Goal: Task Accomplishment & Management: Use online tool/utility

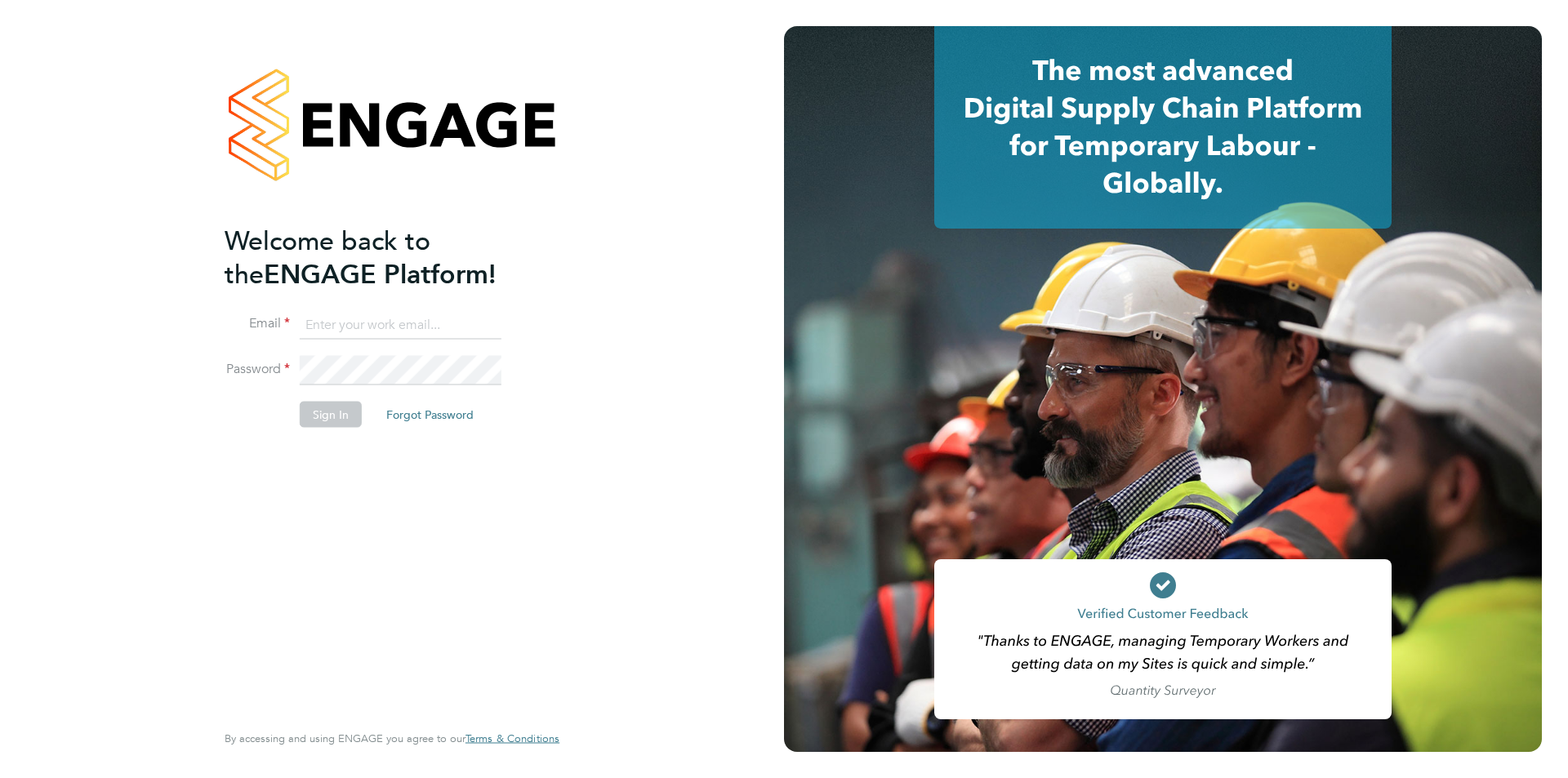
type input "[PERSON_NAME][EMAIL_ADDRESS][DOMAIN_NAME]"
click at [342, 418] on button "Sign In" at bounding box center [330, 414] width 62 height 26
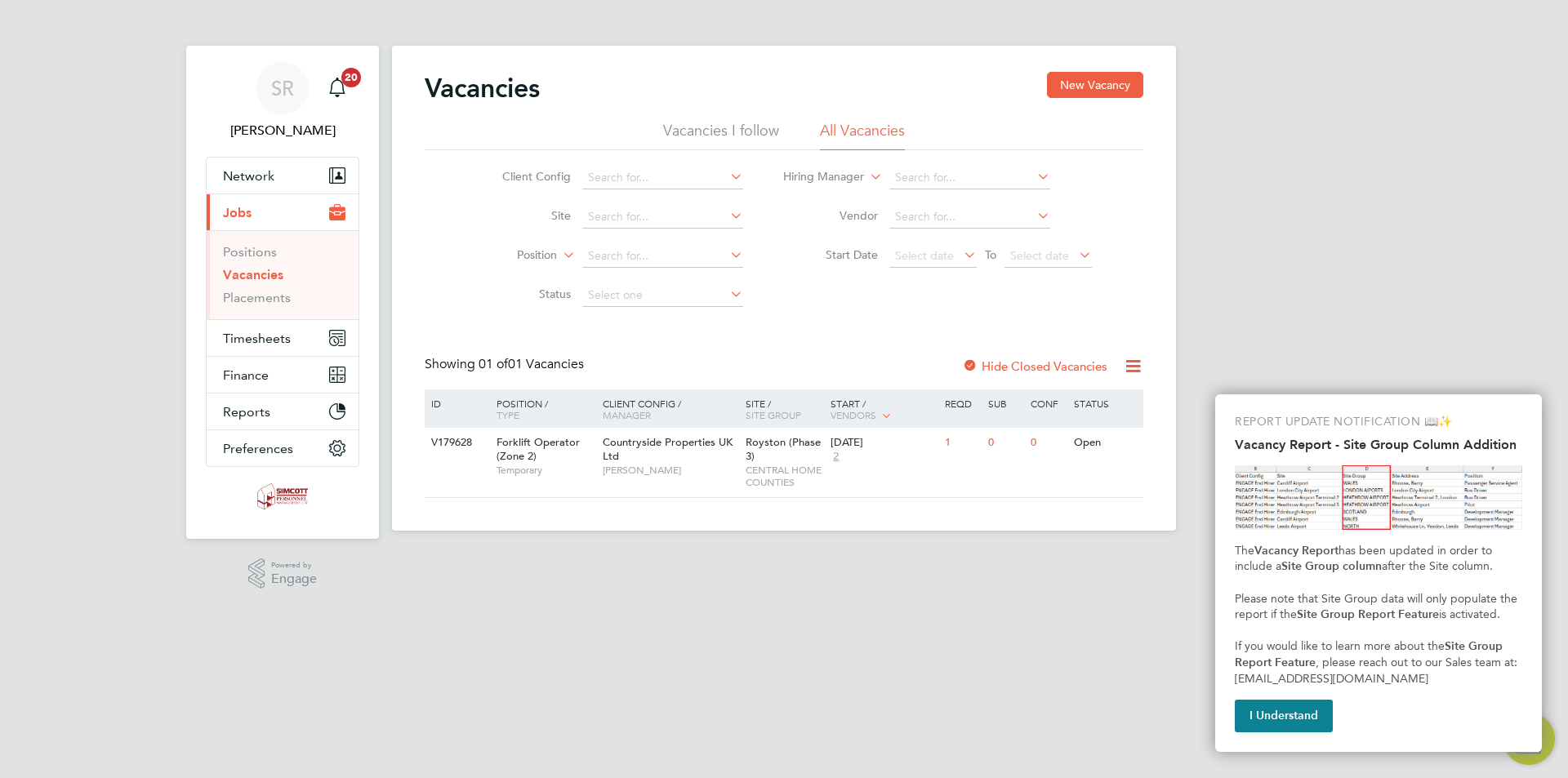
click at [1289, 712] on button "I Understand" at bounding box center [1284, 716] width 98 height 33
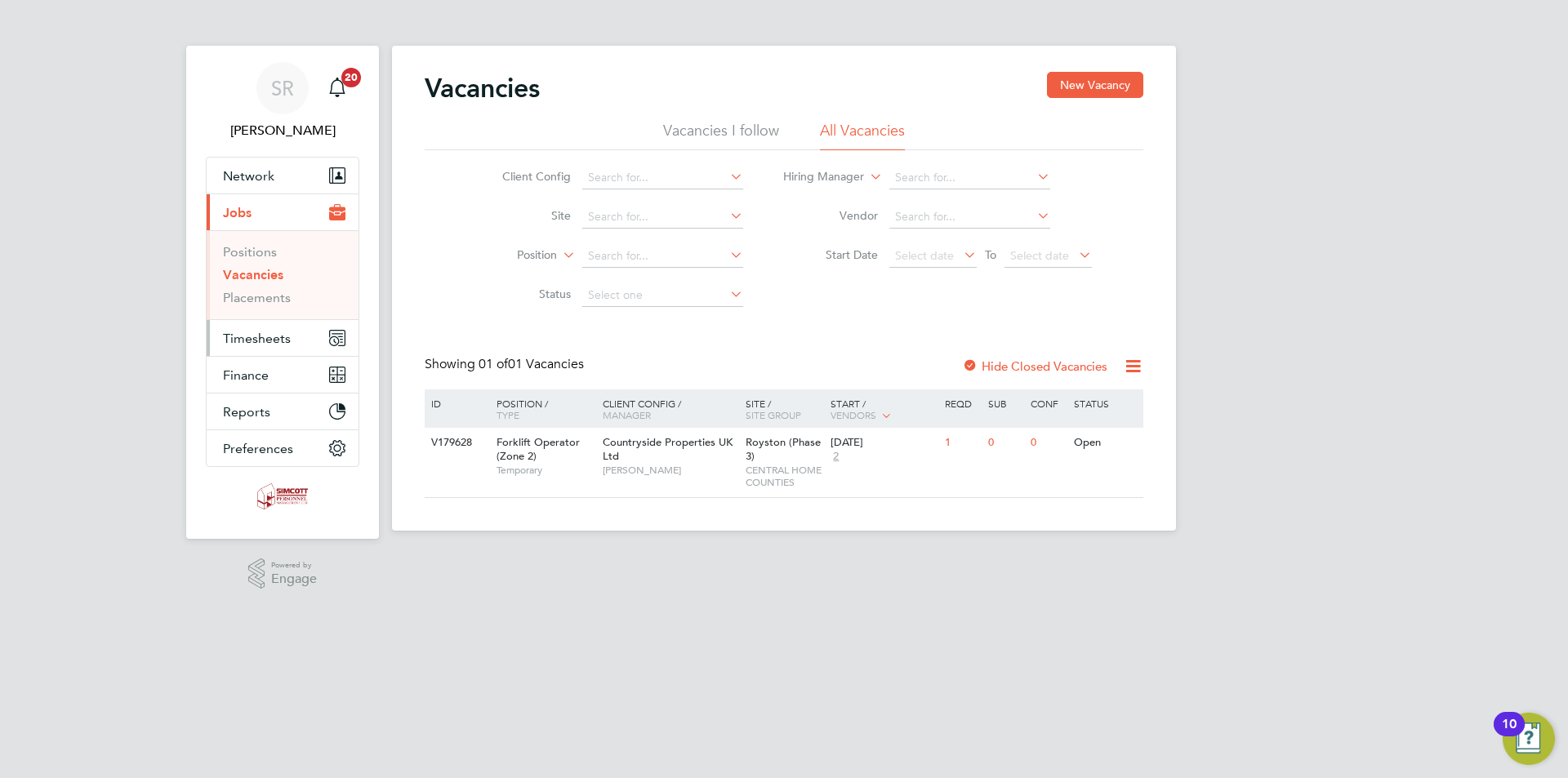
click at [245, 338] on span "Timesheets" at bounding box center [257, 338] width 67 height 15
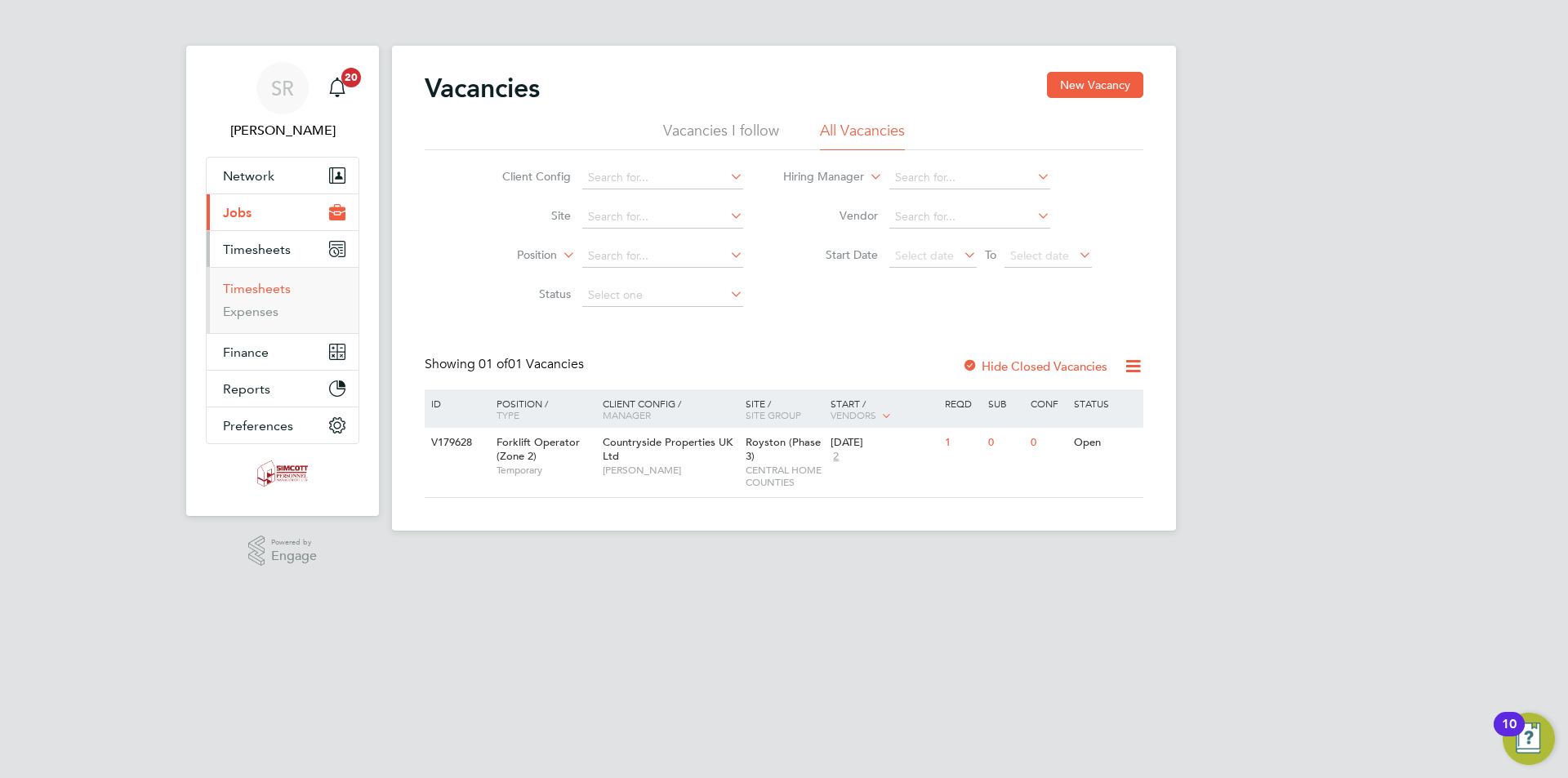
click at [267, 288] on link "Timesheets" at bounding box center [257, 288] width 67 height 15
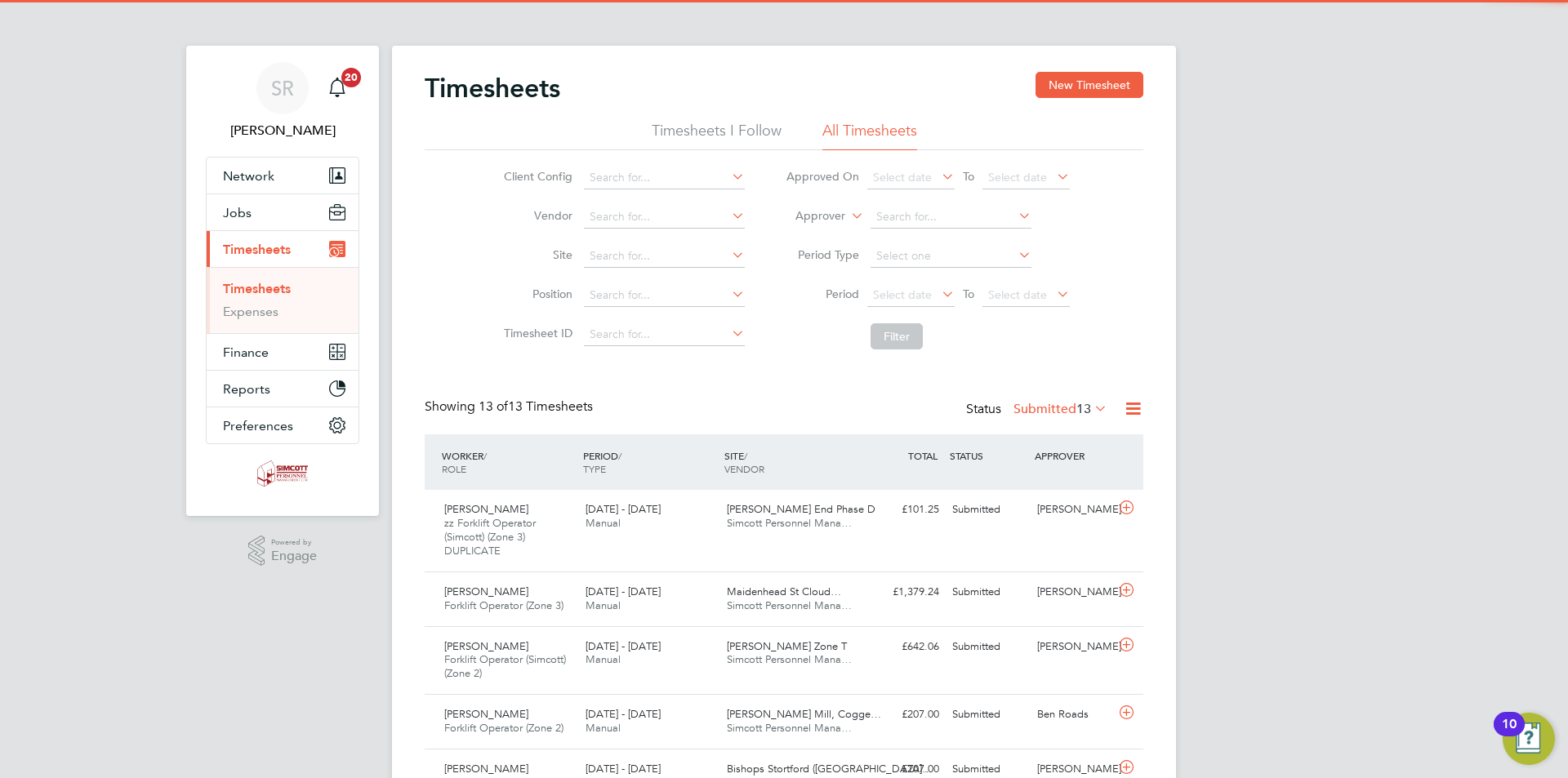
click at [1133, 409] on icon at bounding box center [1133, 409] width 20 height 20
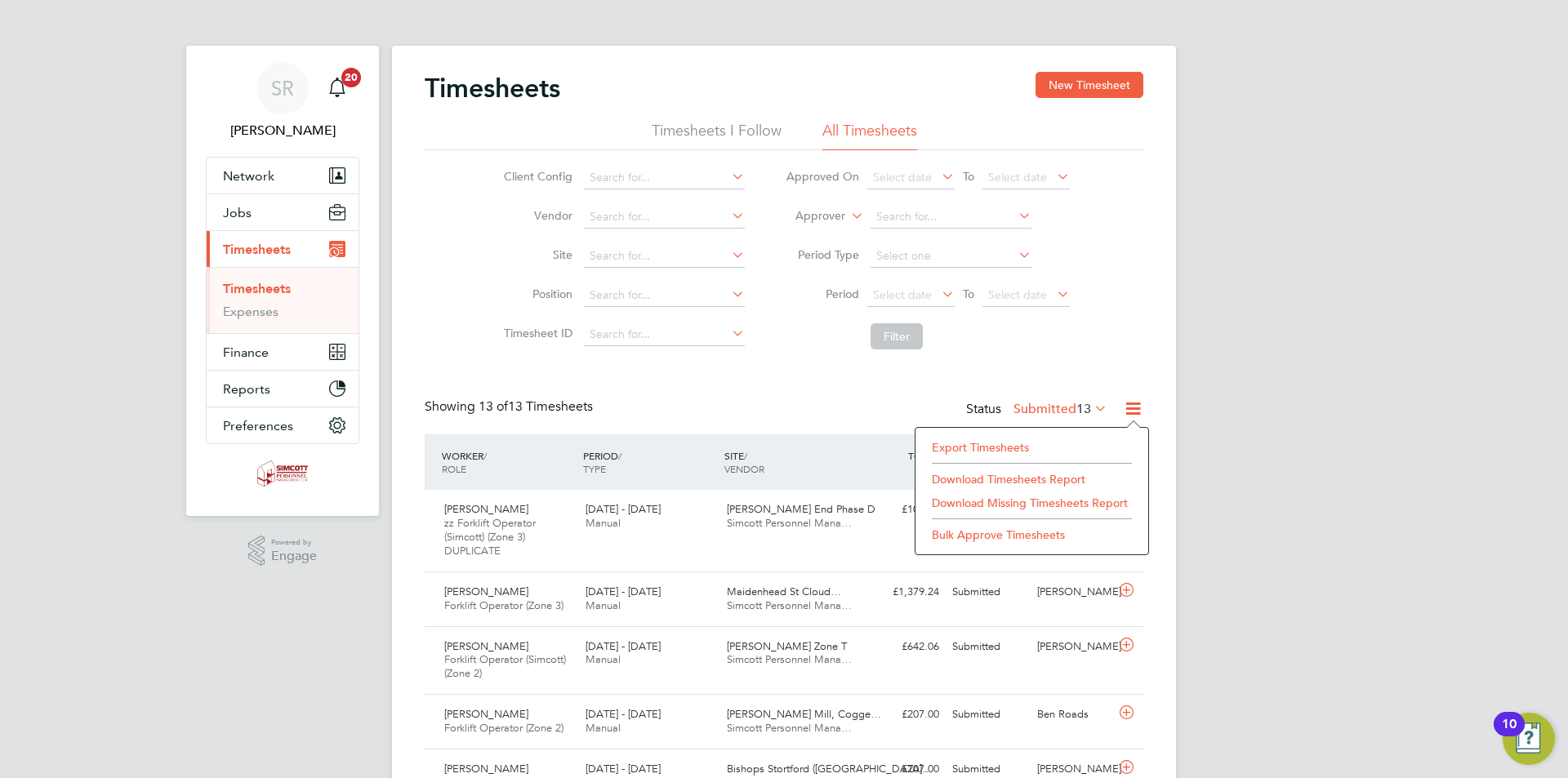
click at [1027, 444] on li "Export Timesheets" at bounding box center [1032, 447] width 217 height 23
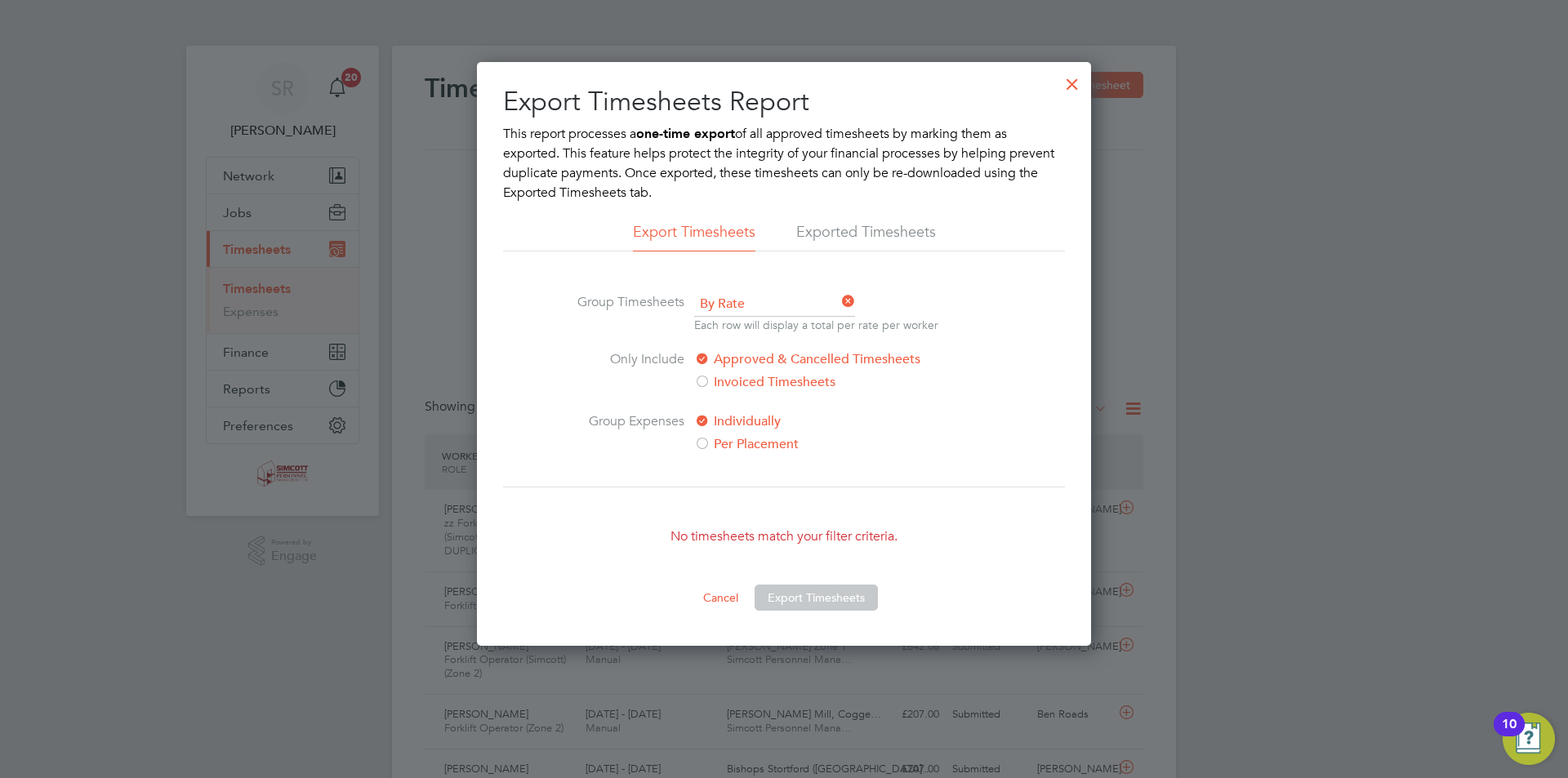
click at [1076, 86] on div at bounding box center [1072, 80] width 29 height 29
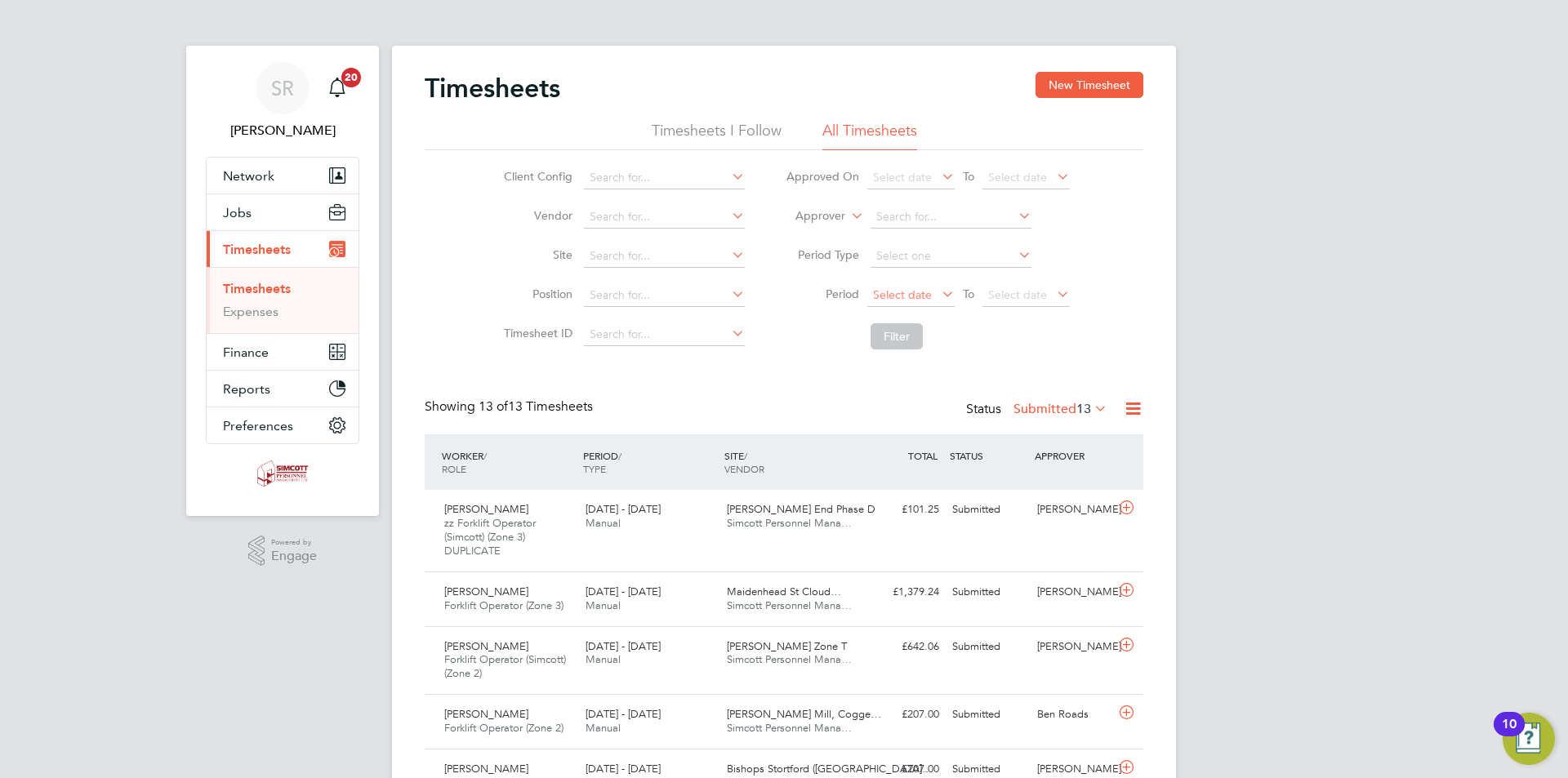
click at [918, 296] on span "Select date" at bounding box center [902, 295] width 59 height 15
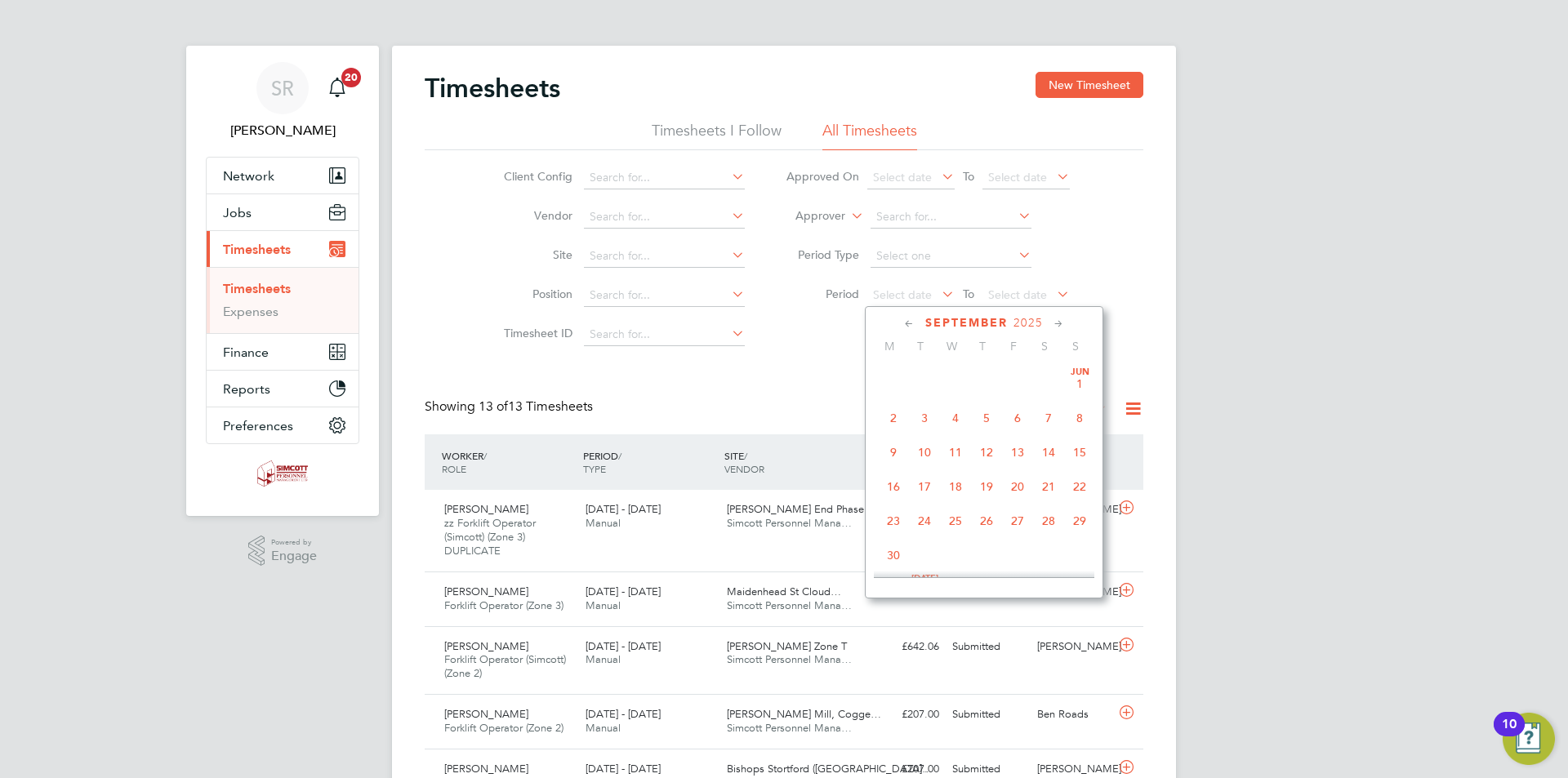
scroll to position [601, 0]
click at [898, 417] on span "15" at bounding box center [894, 402] width 31 height 31
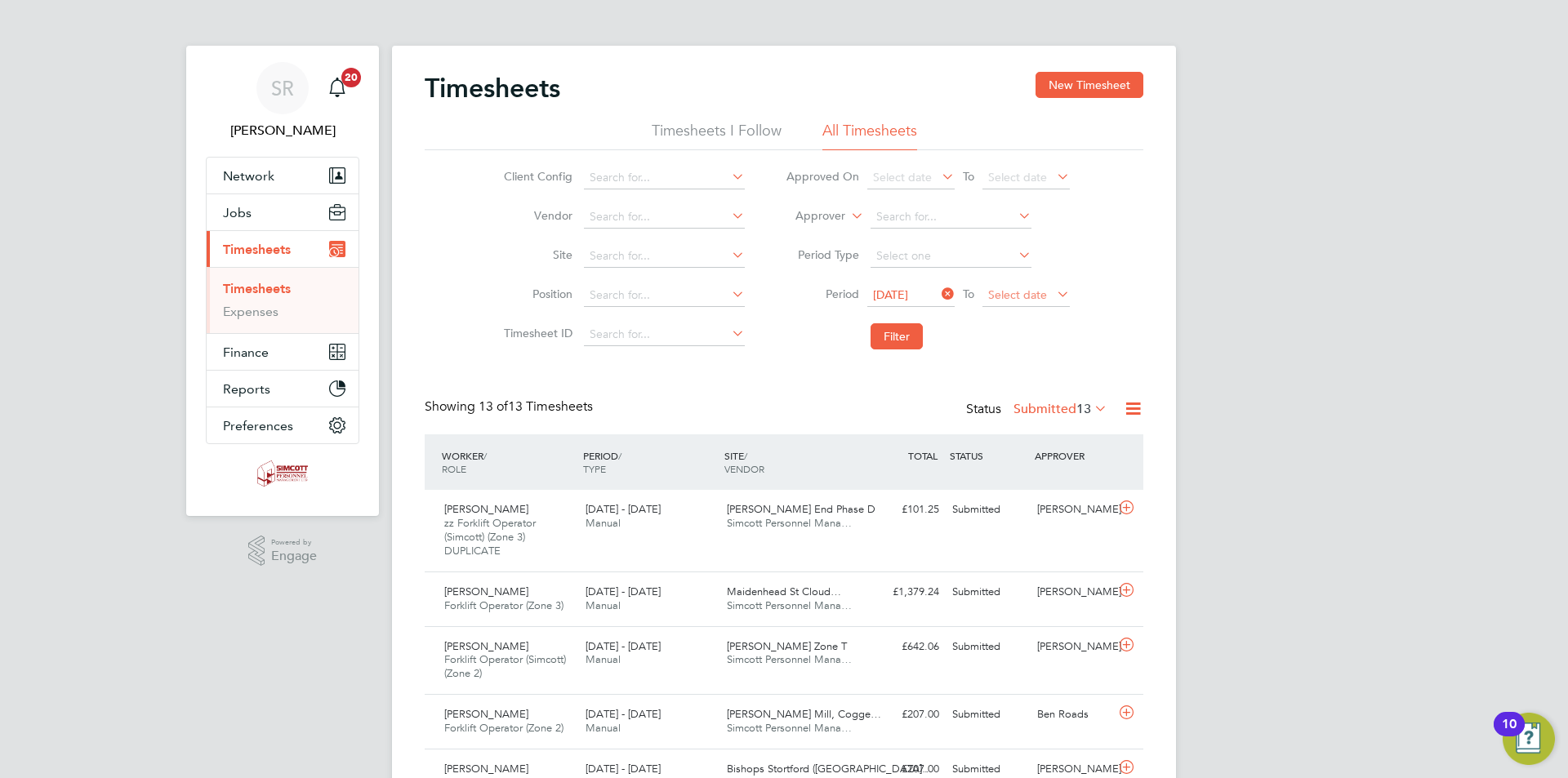
click at [1003, 289] on span "Select date" at bounding box center [1017, 295] width 59 height 15
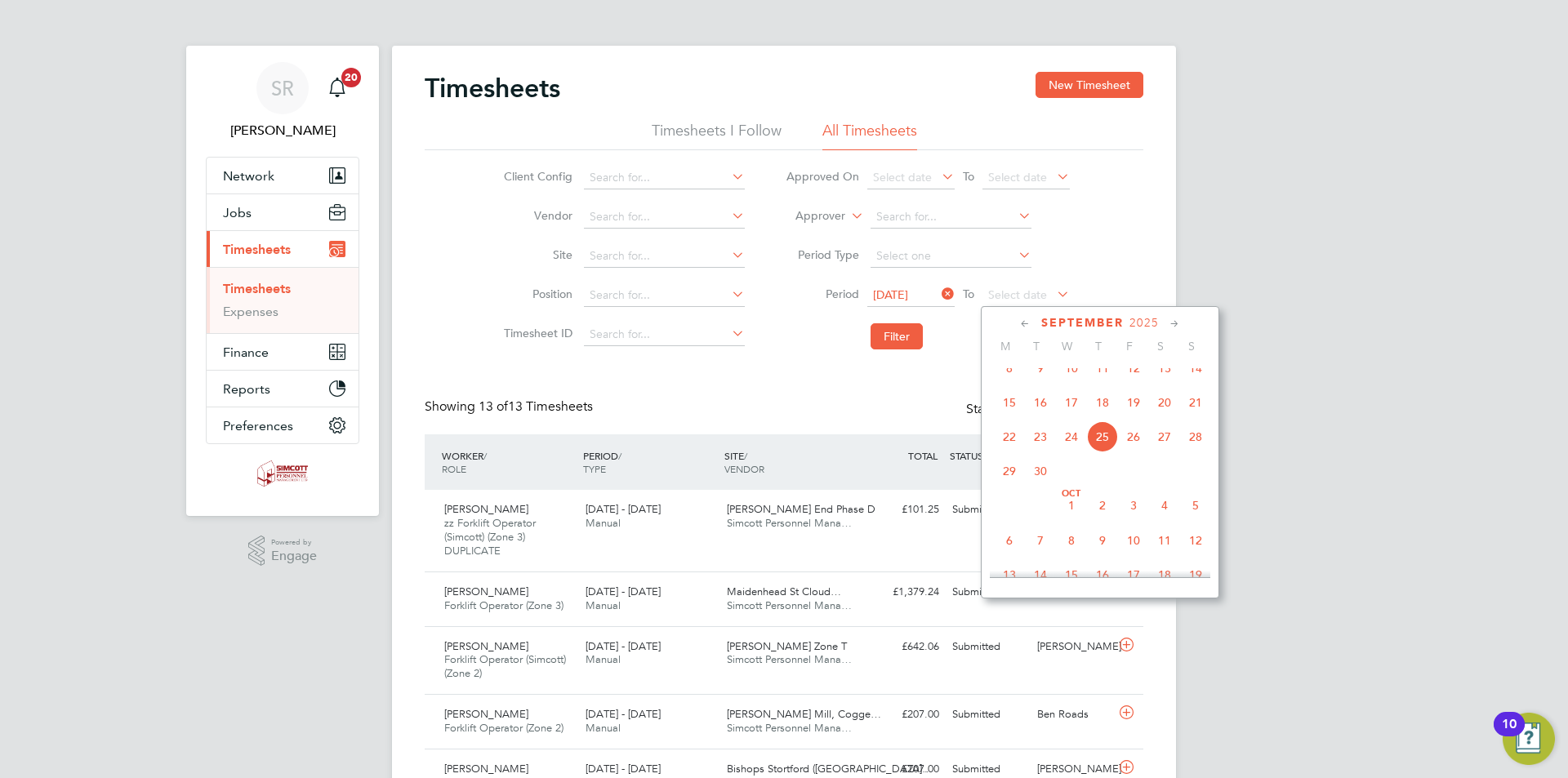
click at [1187, 412] on span "21" at bounding box center [1195, 402] width 31 height 31
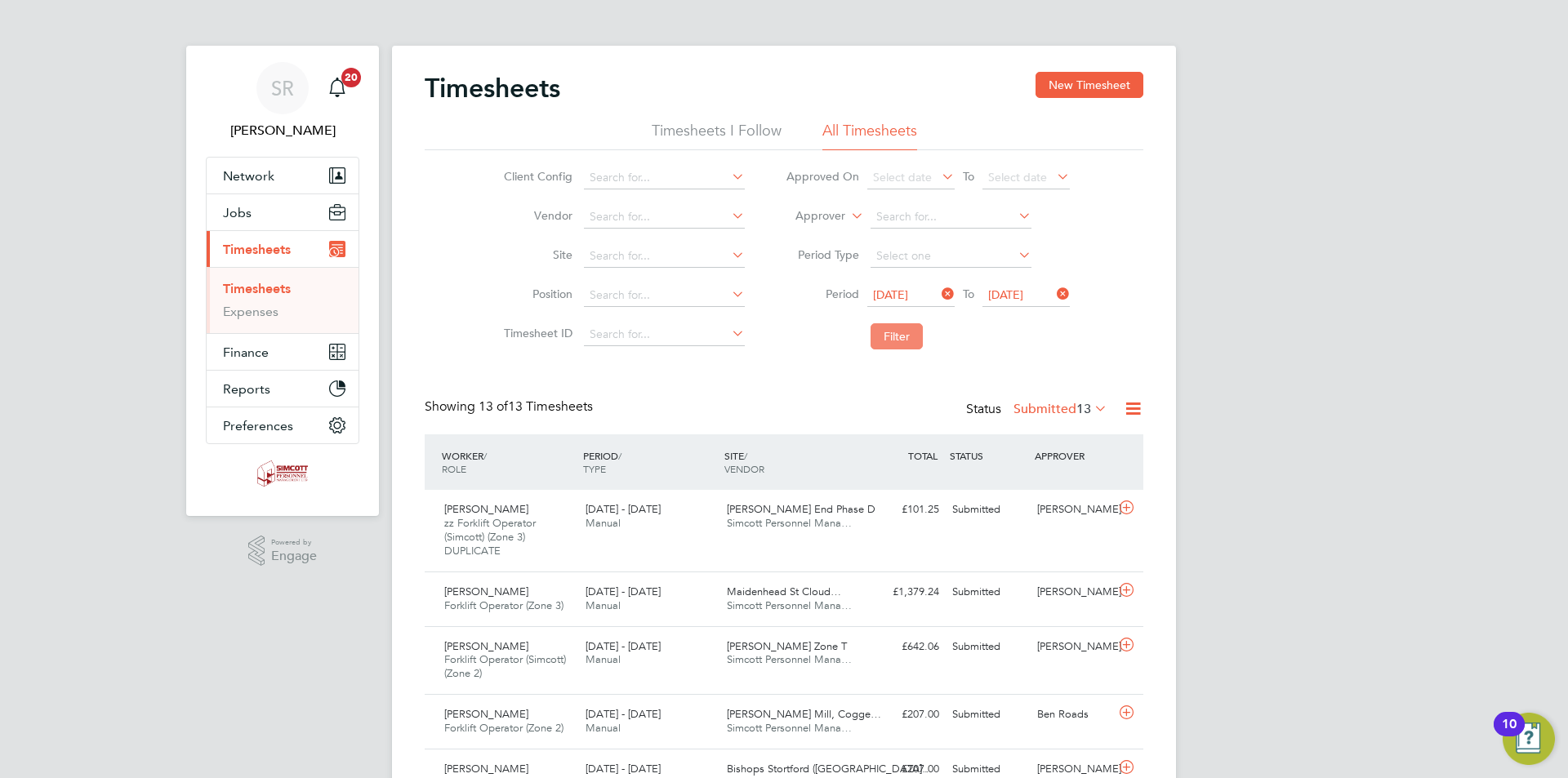
click at [907, 341] on button "Filter" at bounding box center [895, 336] width 52 height 26
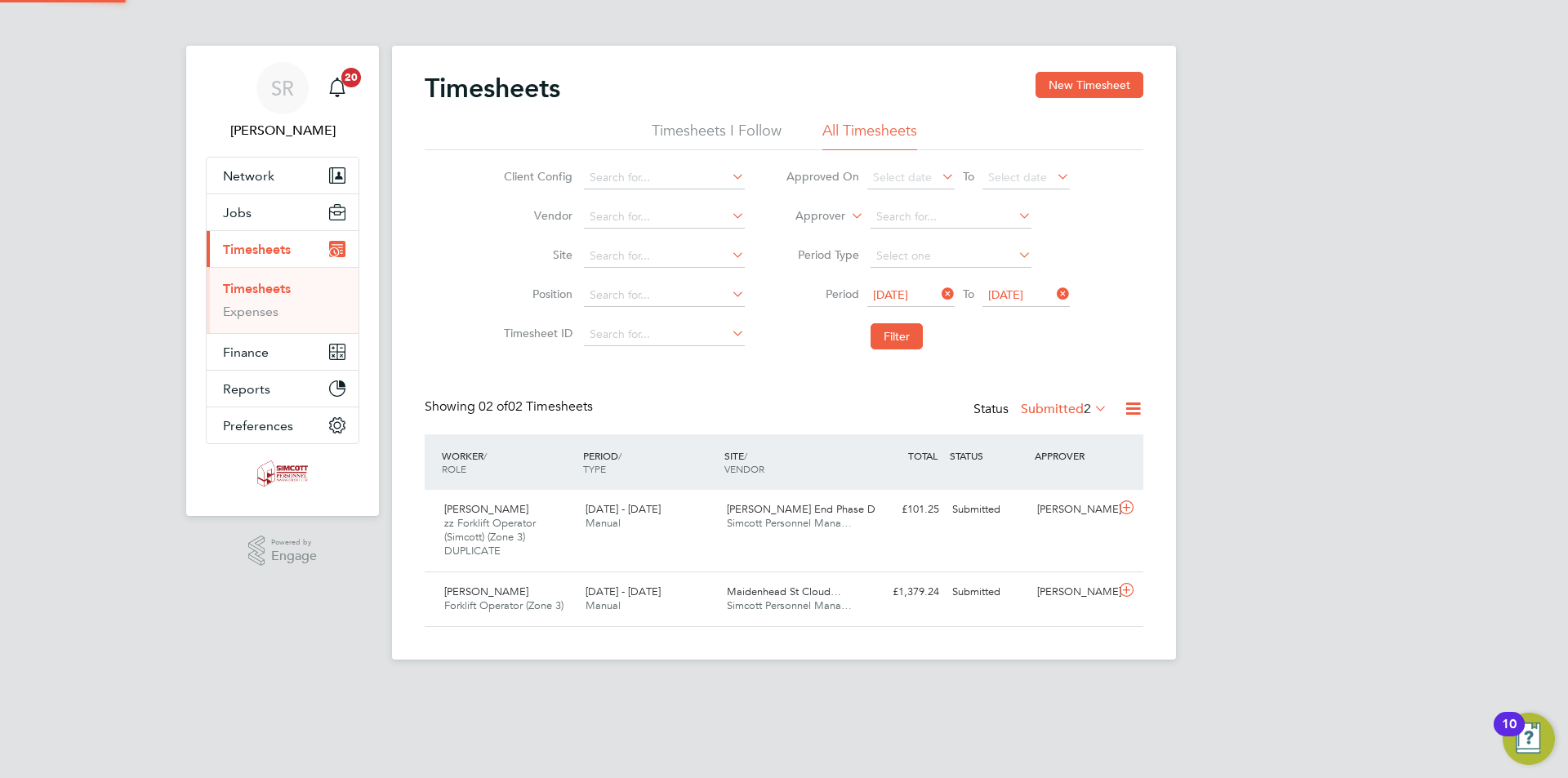
scroll to position [42, 142]
